Goal: Book appointment/travel/reservation

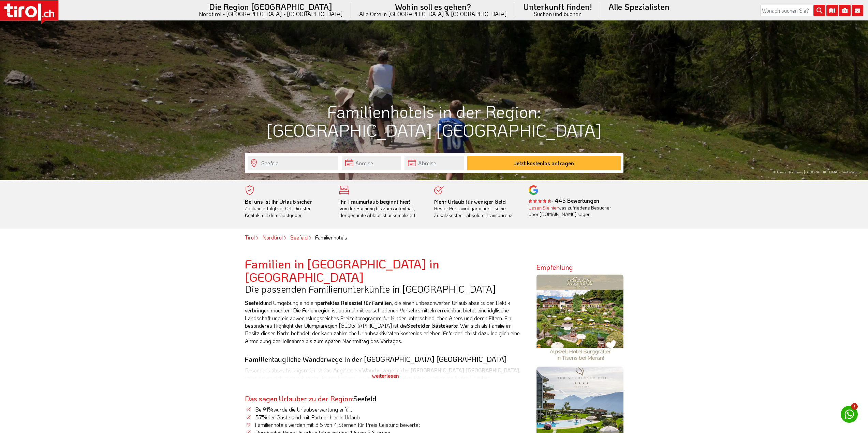
click at [375, 164] on input "text" at bounding box center [371, 163] width 59 height 15
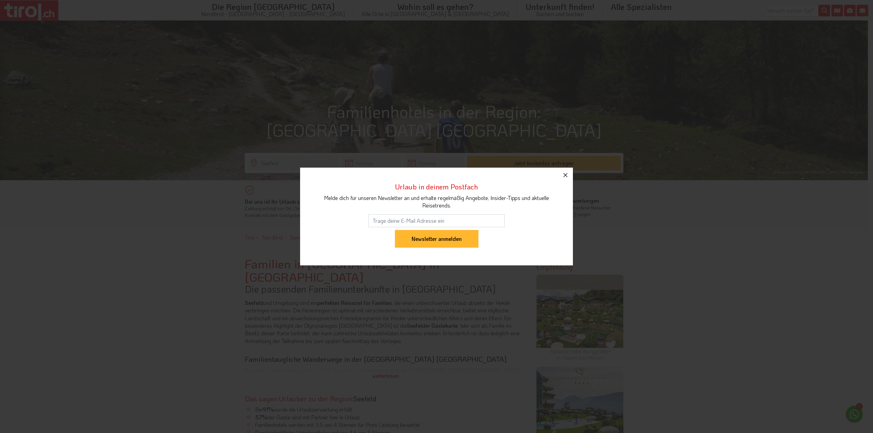
click at [566, 176] on icon "button" at bounding box center [565, 175] width 4 height 4
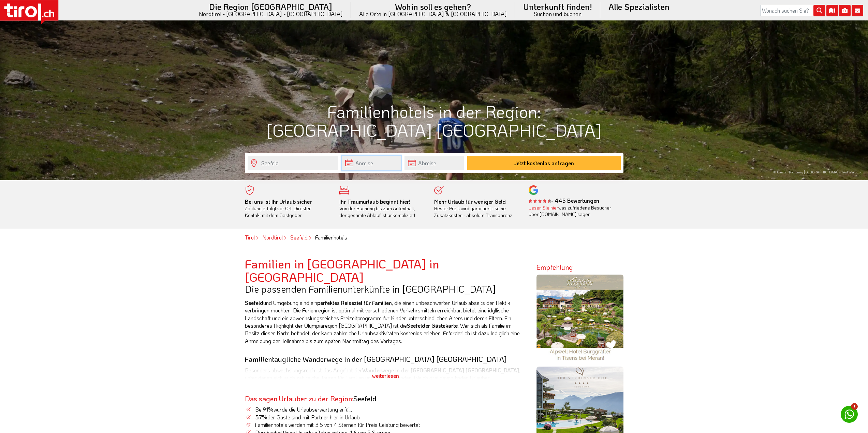
click at [377, 162] on input "text" at bounding box center [371, 163] width 59 height 15
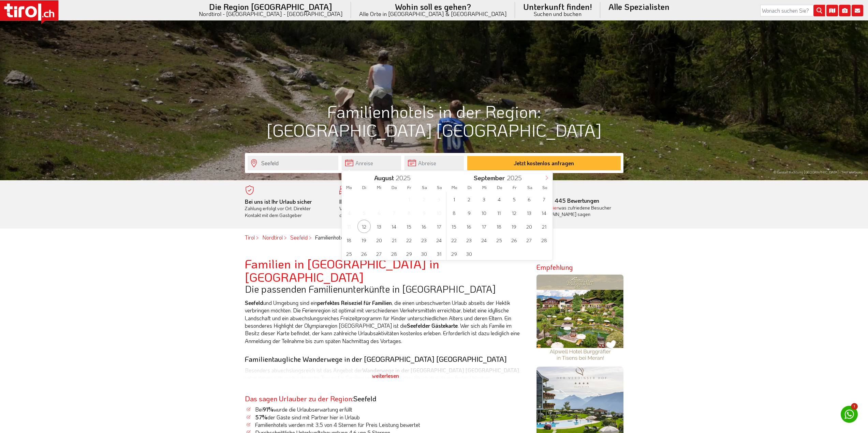
click at [546, 176] on icon at bounding box center [546, 178] width 5 height 5
type input "2026"
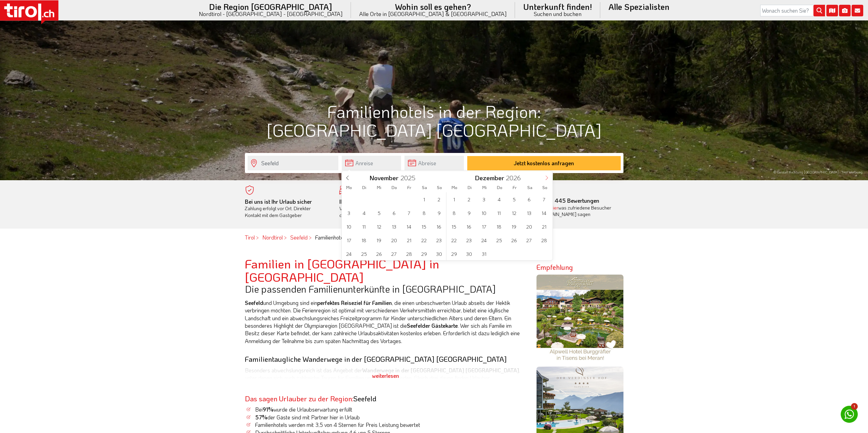
click at [546, 176] on icon at bounding box center [546, 178] width 5 height 5
type input "2026"
click at [546, 176] on icon at bounding box center [546, 178] width 5 height 5
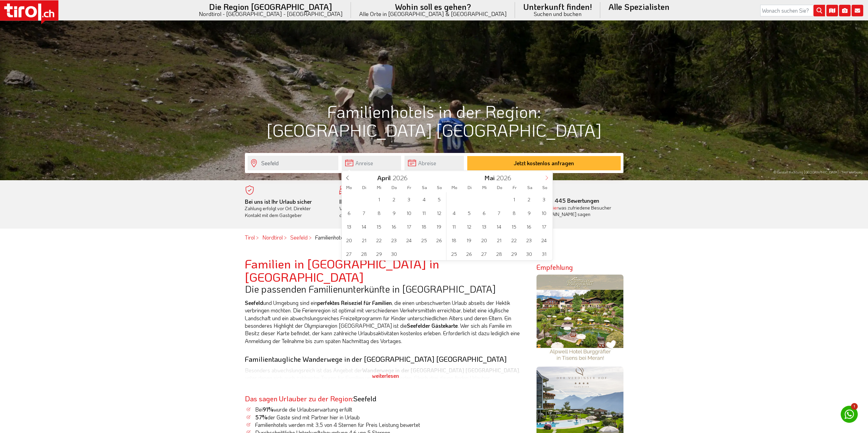
click at [546, 176] on icon at bounding box center [546, 178] width 5 height 5
click at [532, 243] on span "25" at bounding box center [528, 240] width 13 height 13
click at [441, 165] on input "text" at bounding box center [433, 163] width 59 height 15
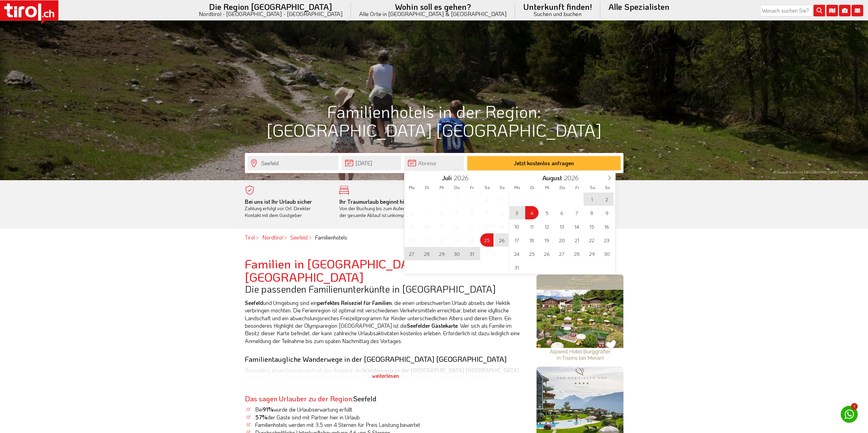
click at [536, 211] on span "4" at bounding box center [531, 212] width 13 height 13
type input "[DATE]"
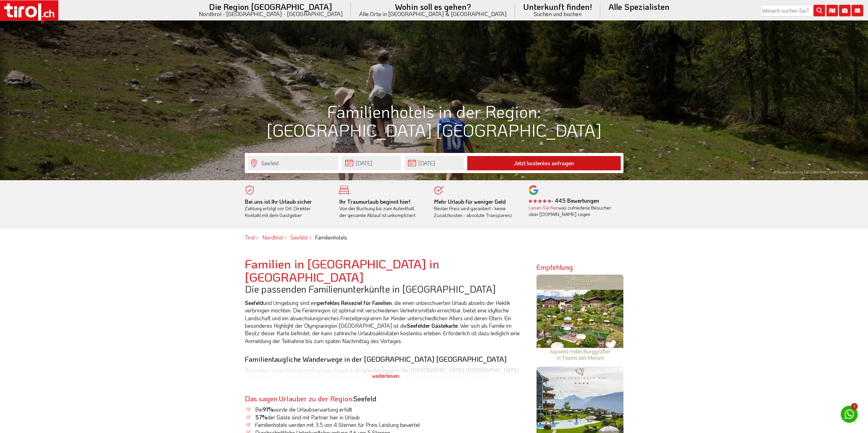
click at [484, 162] on button "Jetzt kostenlos anfragen" at bounding box center [543, 163] width 153 height 14
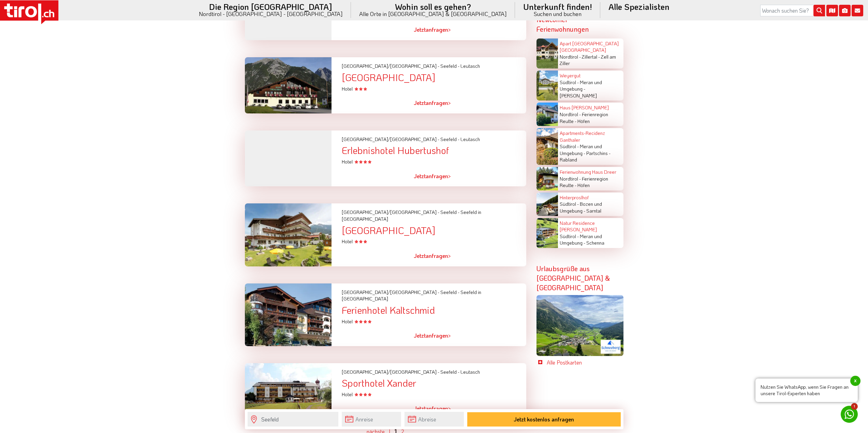
scroll to position [1569, 0]
